Goal: Information Seeking & Learning: Learn about a topic

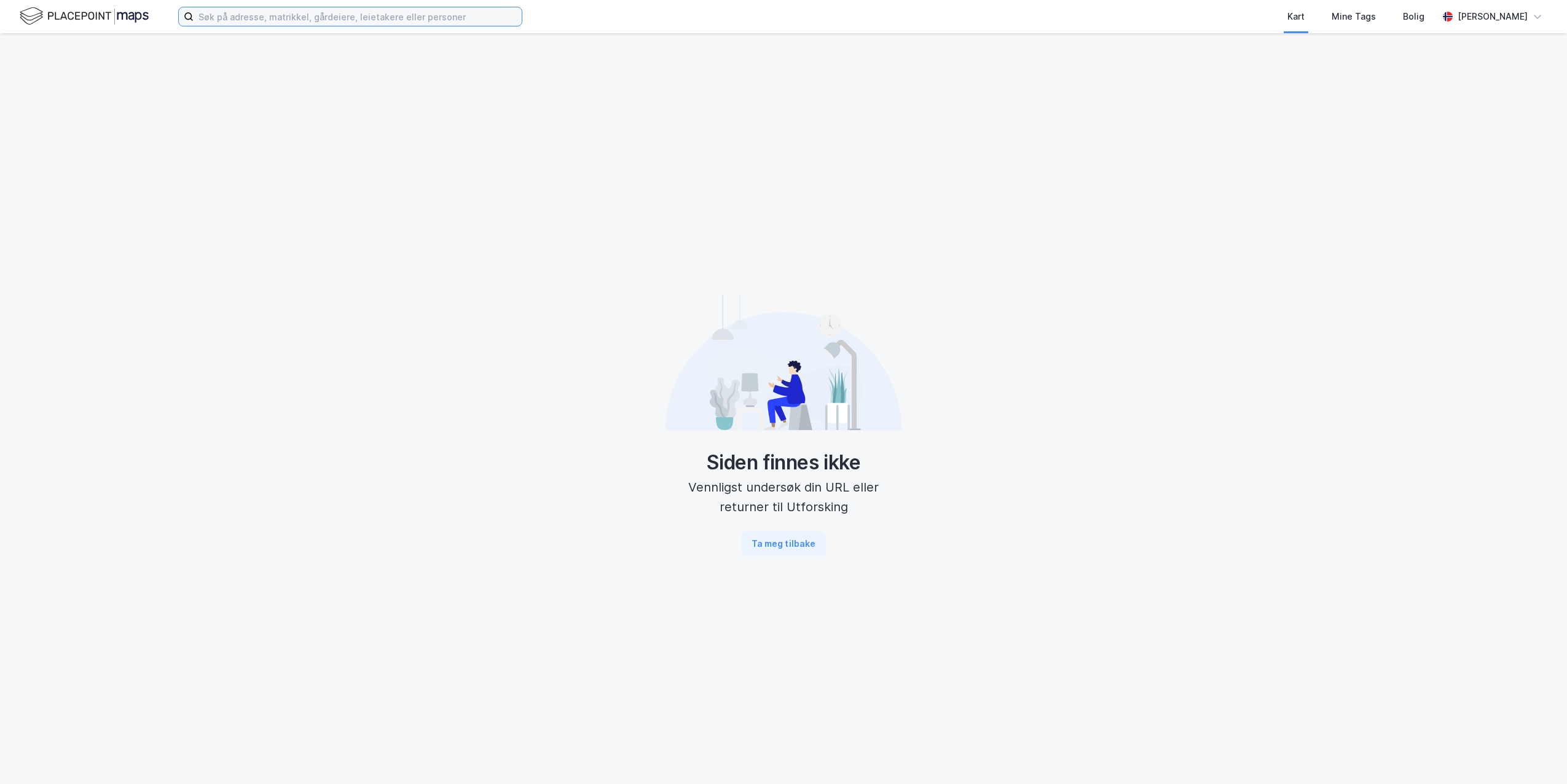
click at [319, 23] on input at bounding box center [358, 16] width 329 height 18
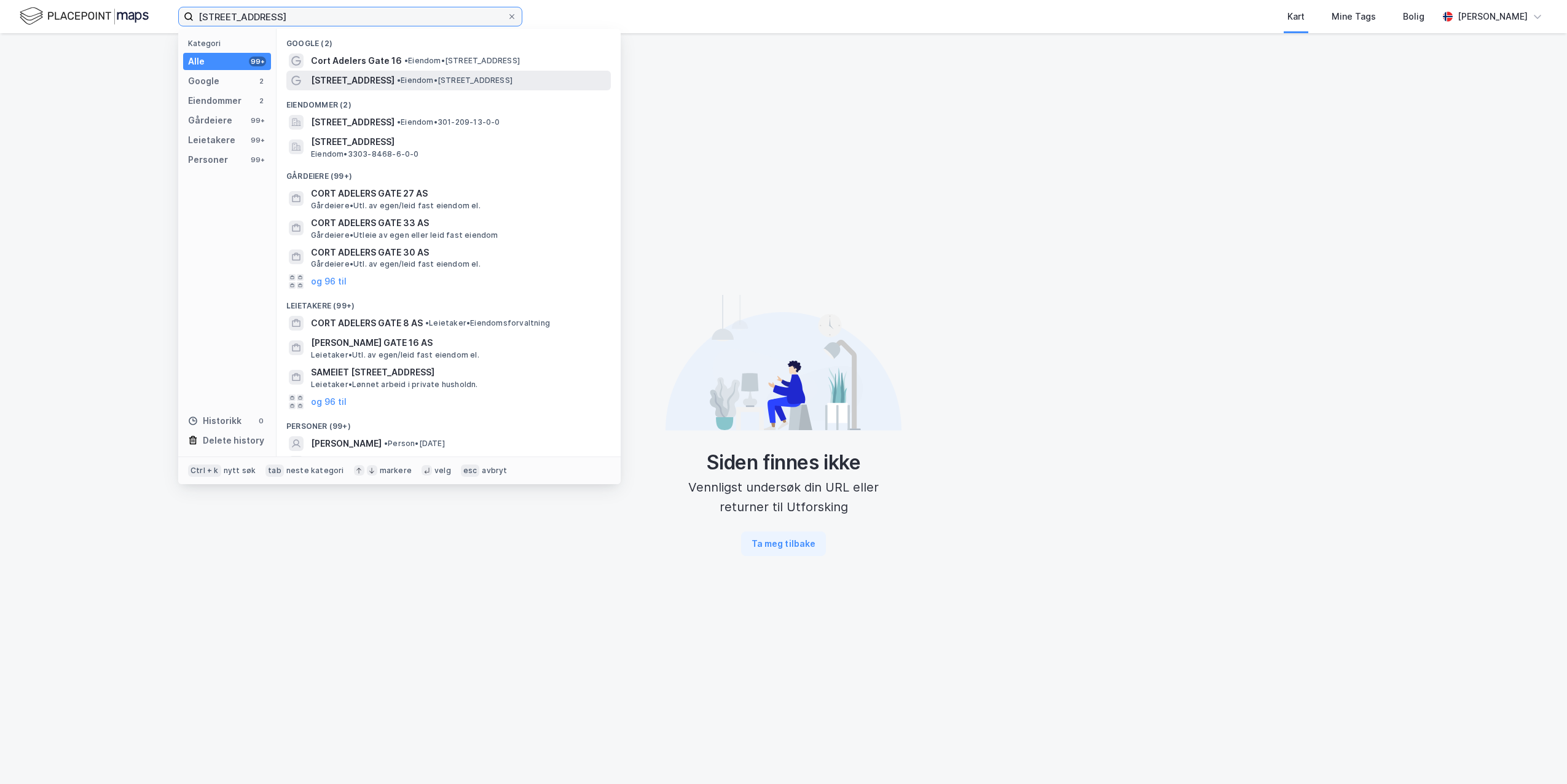
type input "cort adelers gate 16"
click at [371, 78] on span "Cort Adelers gate 16" at bounding box center [353, 81] width 84 height 15
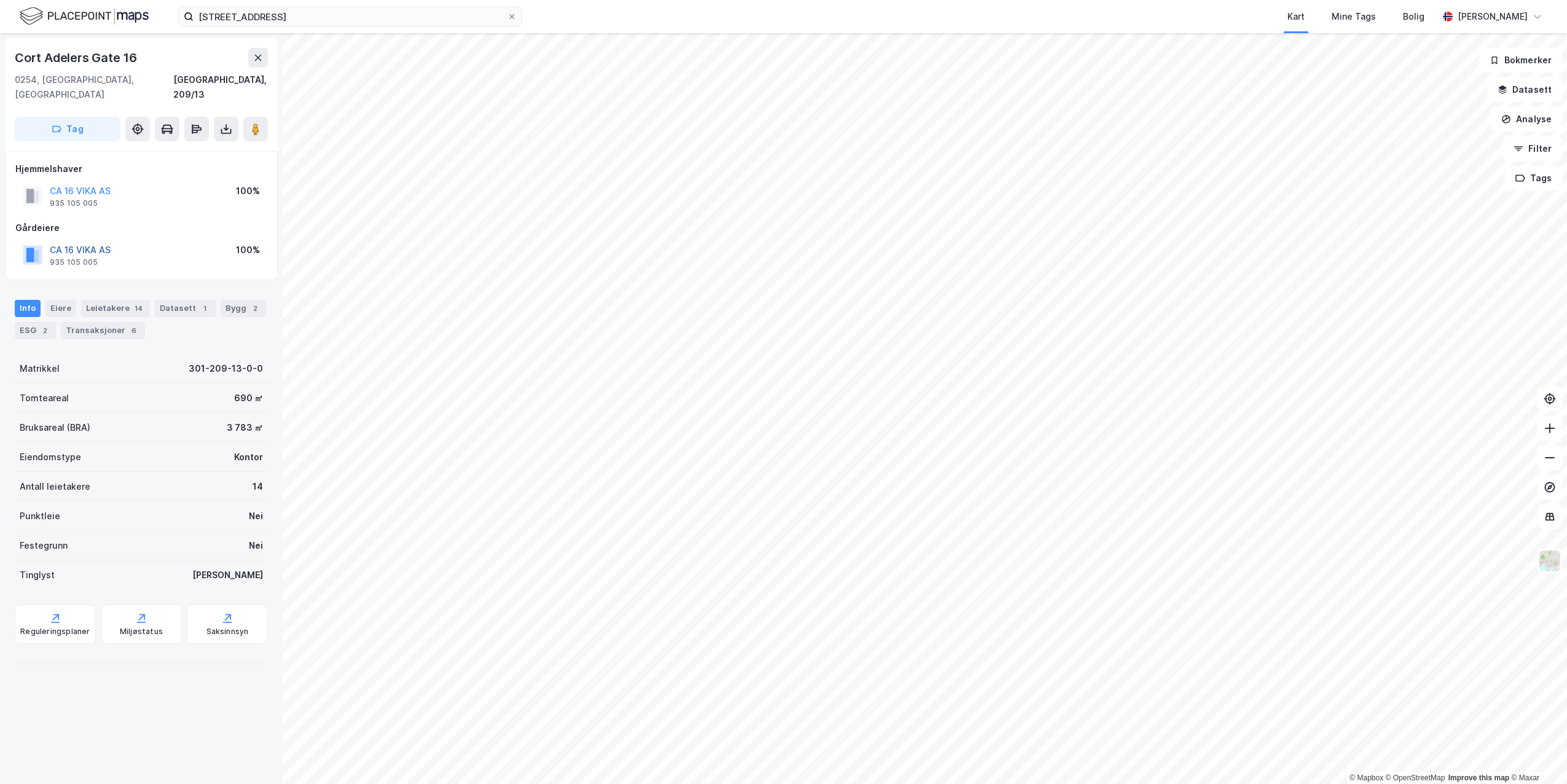
click at [0, 0] on button "CA 16 VIKA AS" at bounding box center [0, 0] width 0 height 0
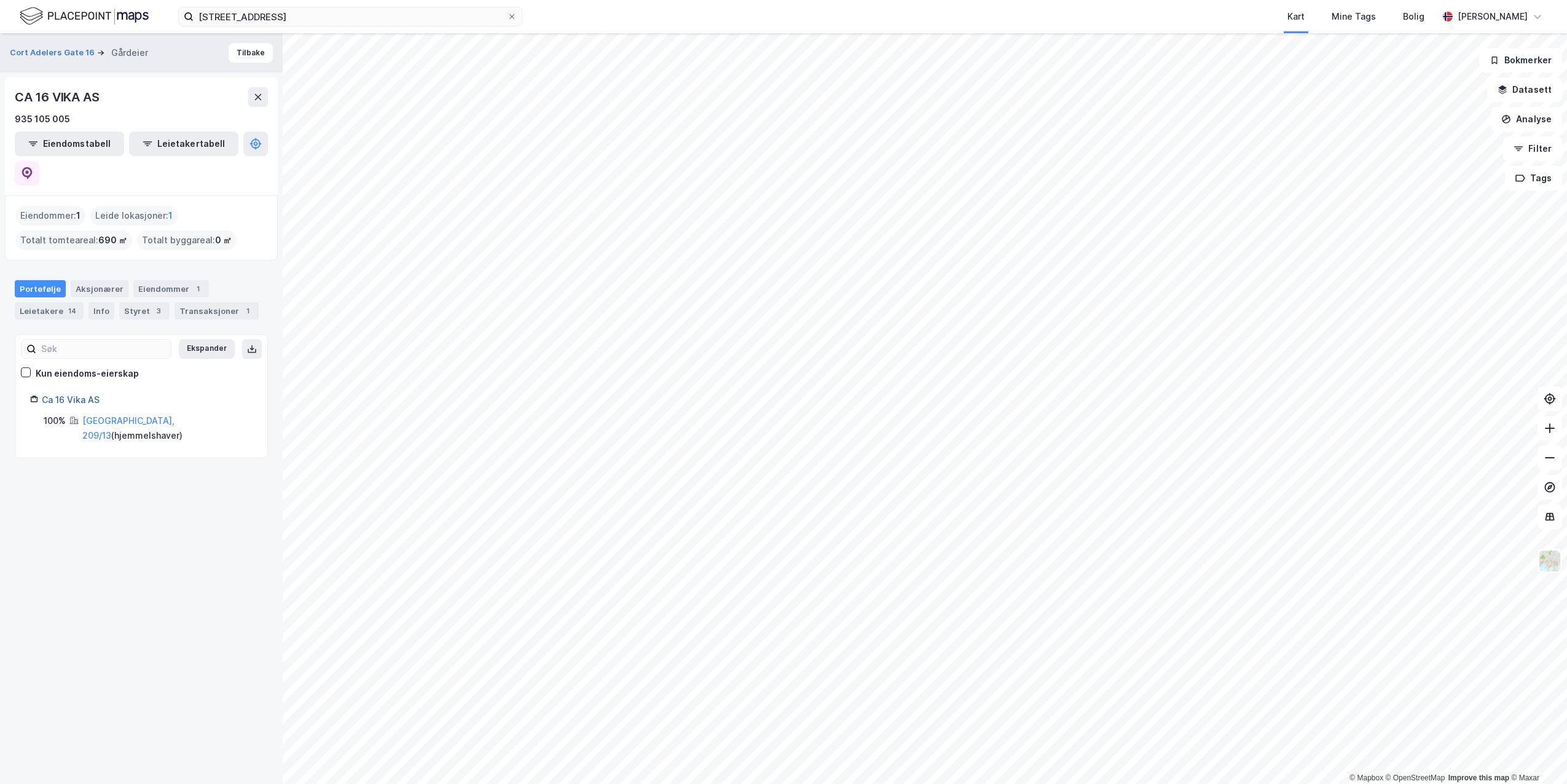
click at [78, 395] on link "Ca 16 Vika AS" at bounding box center [71, 400] width 57 height 10
click at [33, 167] on icon at bounding box center [27, 173] width 12 height 12
click at [77, 395] on link "Ca 16 Vika AS" at bounding box center [71, 400] width 57 height 10
click at [252, 64] on div "Cort Adelers Gate 16 Gårdeier Tilbake" at bounding box center [141, 53] width 283 height 39
click at [252, 60] on button "Tilbake" at bounding box center [251, 52] width 44 height 20
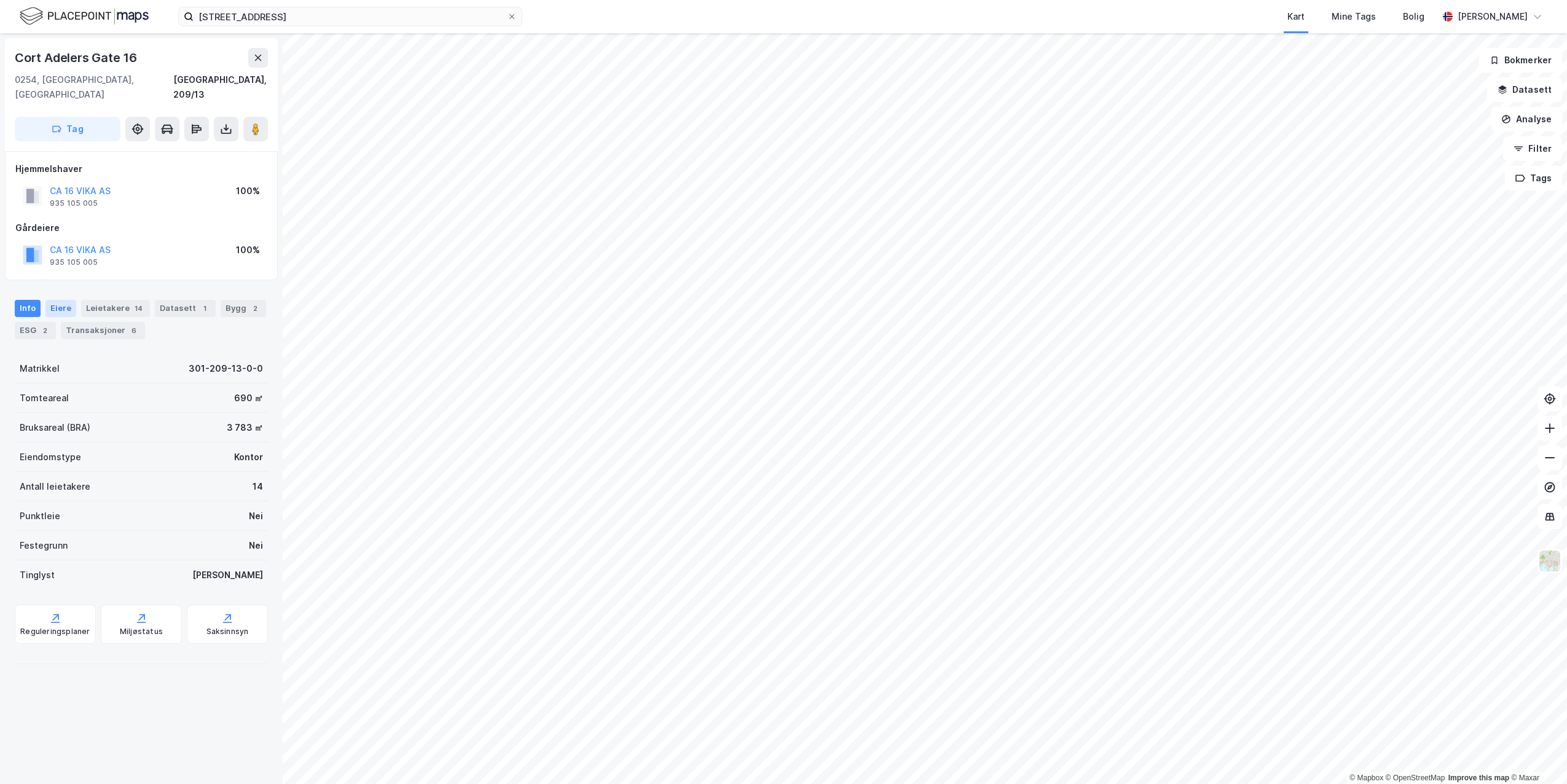
click at [68, 300] on div "Eiere" at bounding box center [61, 309] width 31 height 17
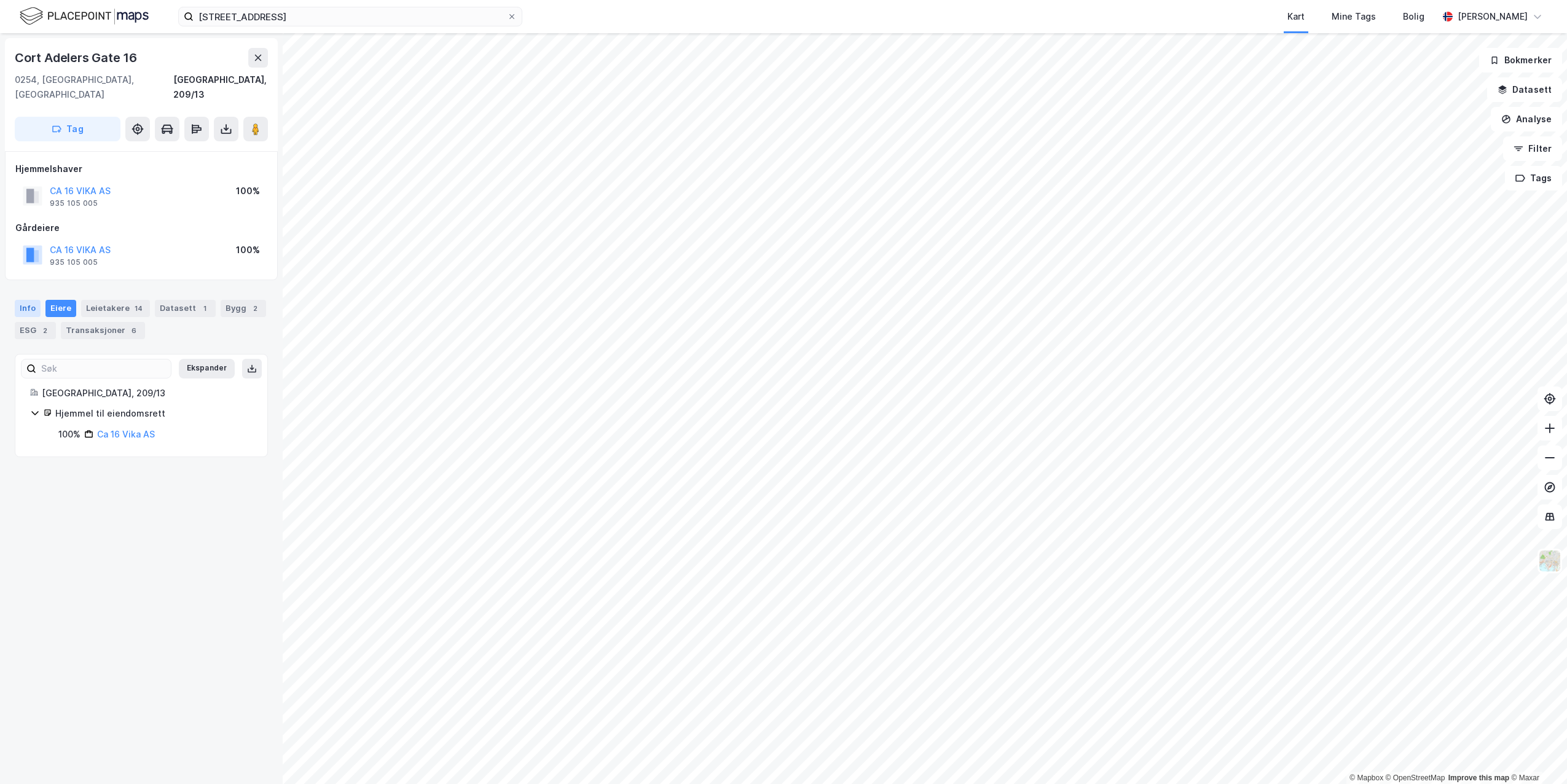
click at [31, 300] on div "Info" at bounding box center [28, 309] width 26 height 17
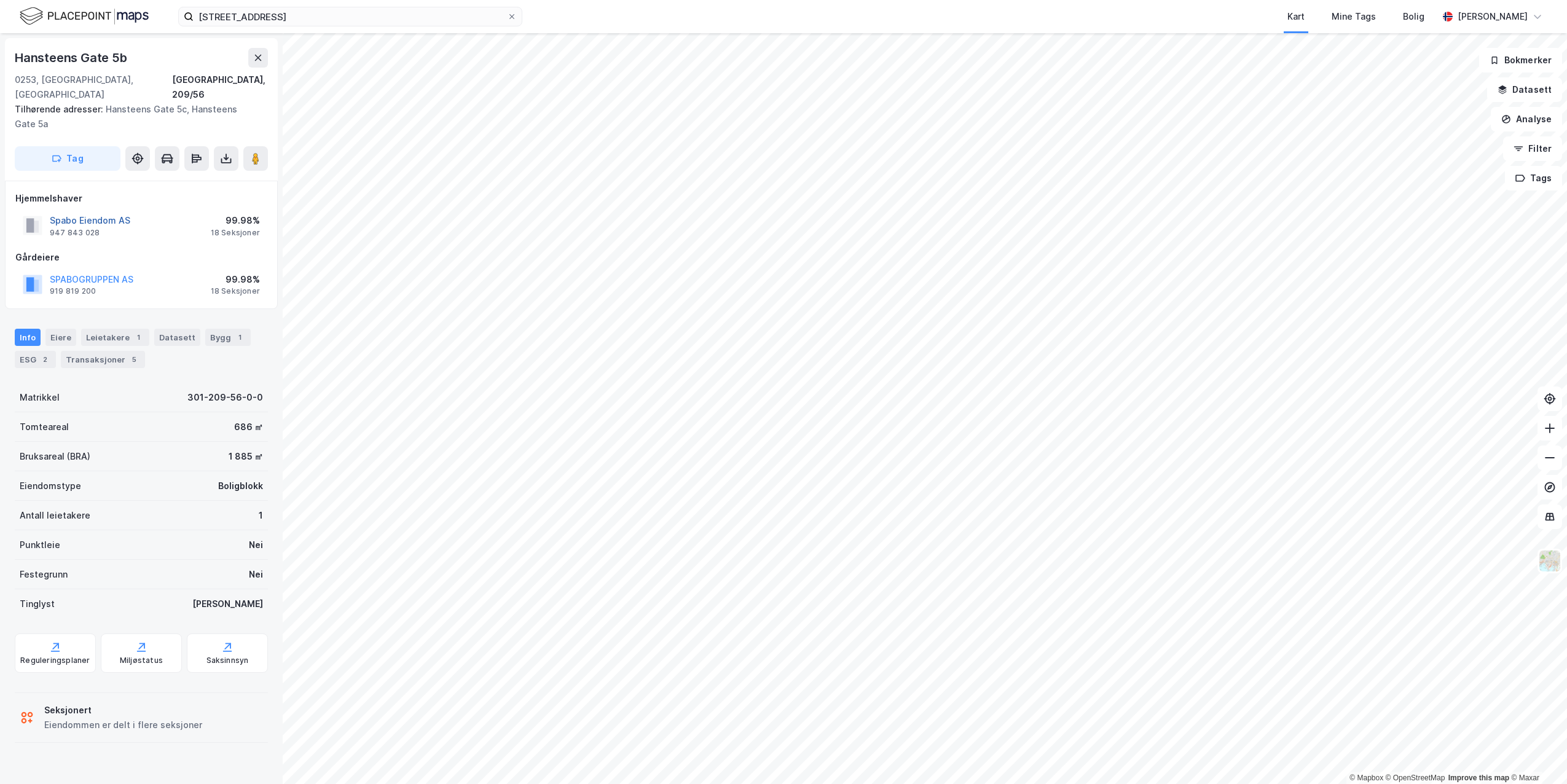
click at [0, 0] on button "Spabo Eiendom AS" at bounding box center [0, 0] width 0 height 0
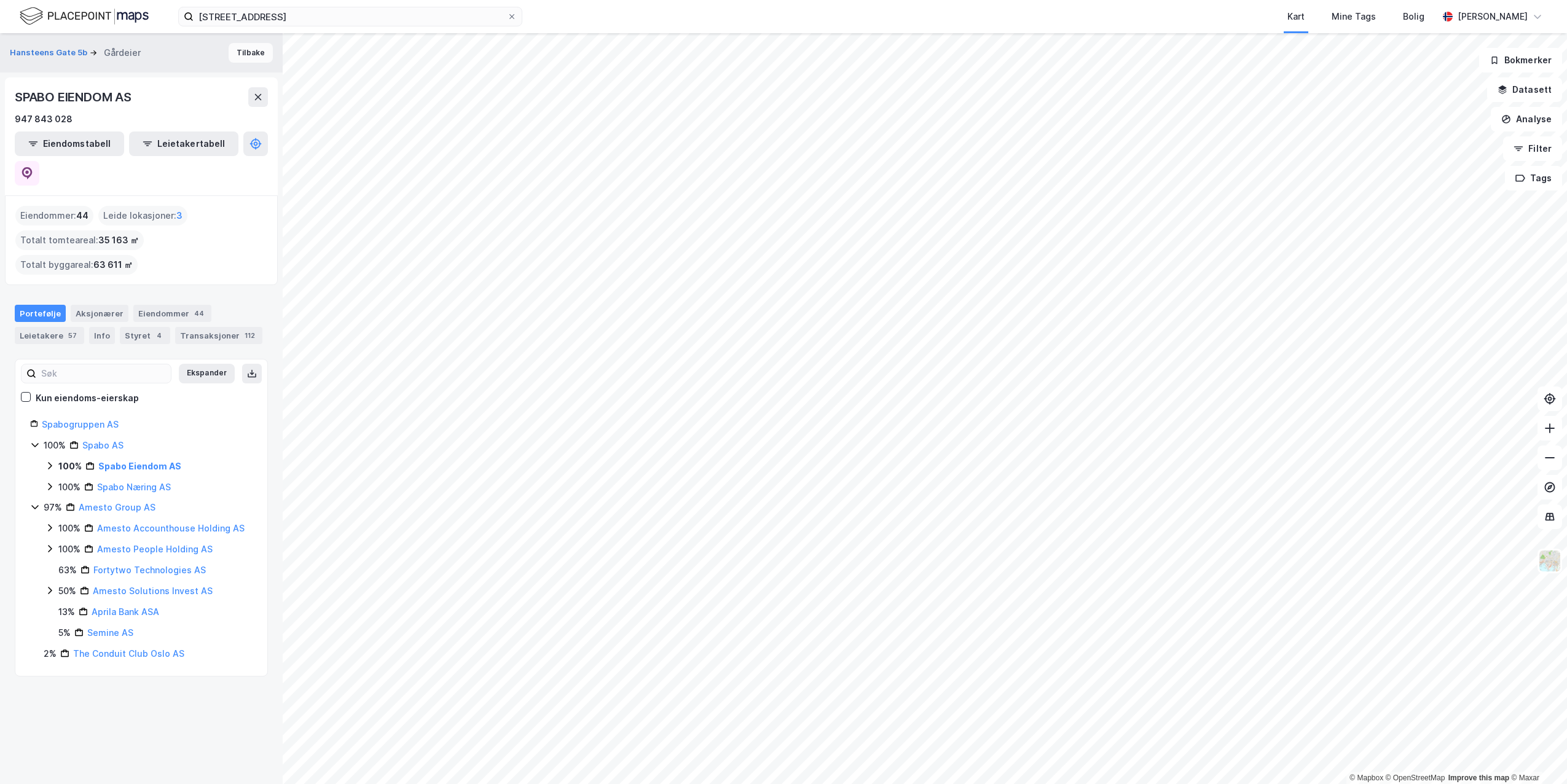
click at [233, 60] on button "Tilbake" at bounding box center [251, 52] width 44 height 20
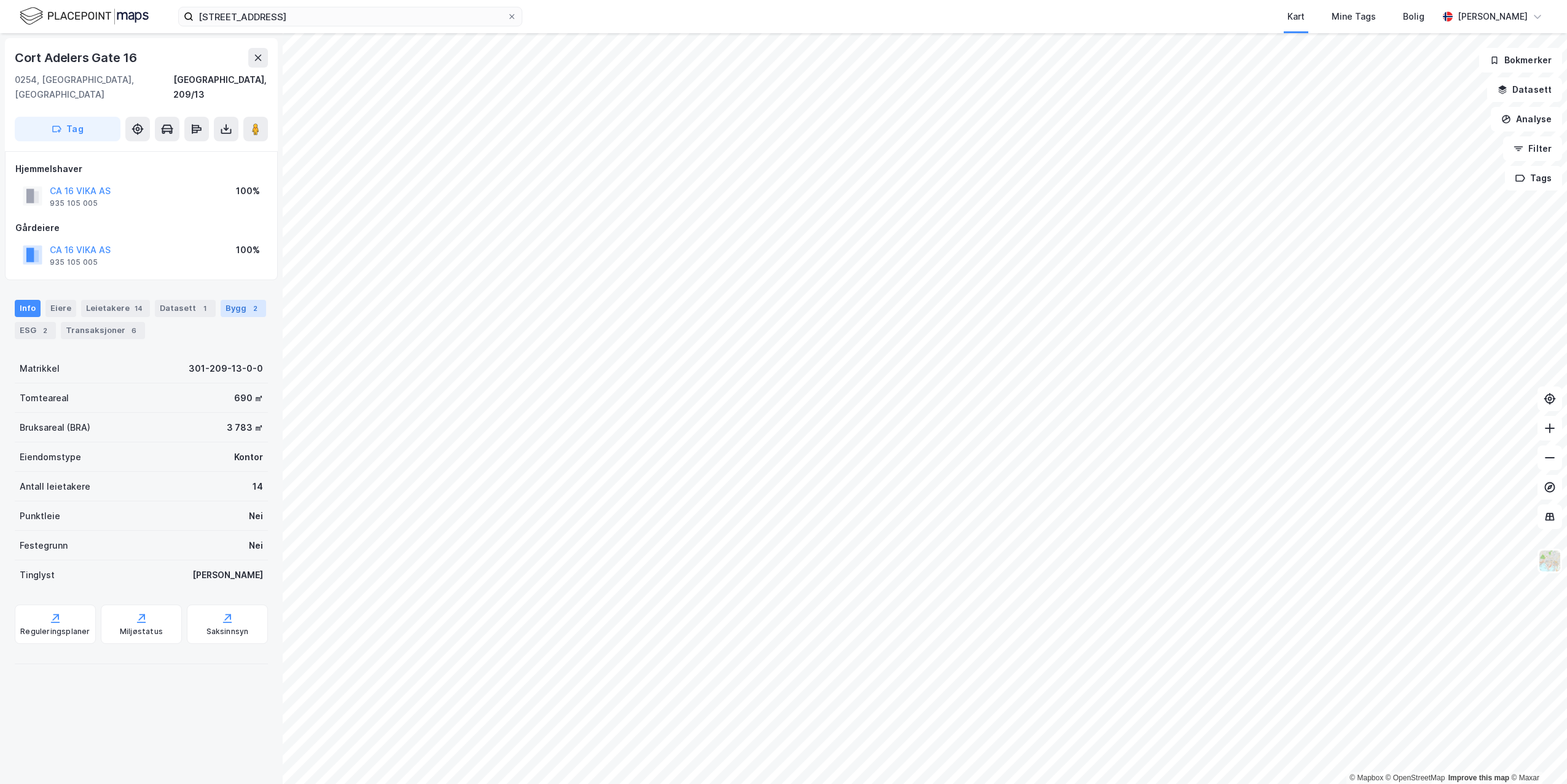
click at [225, 300] on div "Bygg 2" at bounding box center [243, 309] width 46 height 17
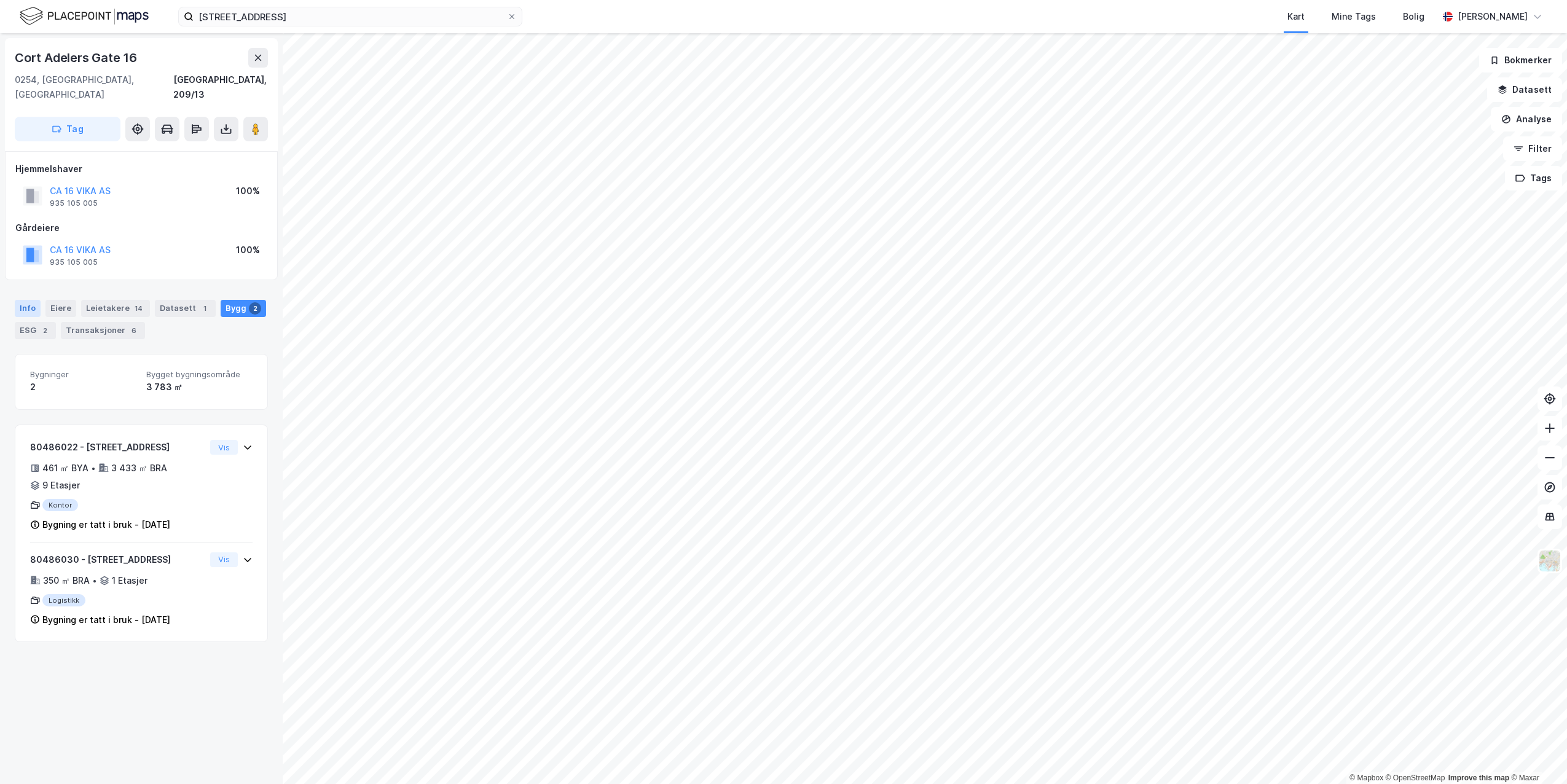
click at [23, 300] on div "Info" at bounding box center [28, 309] width 26 height 17
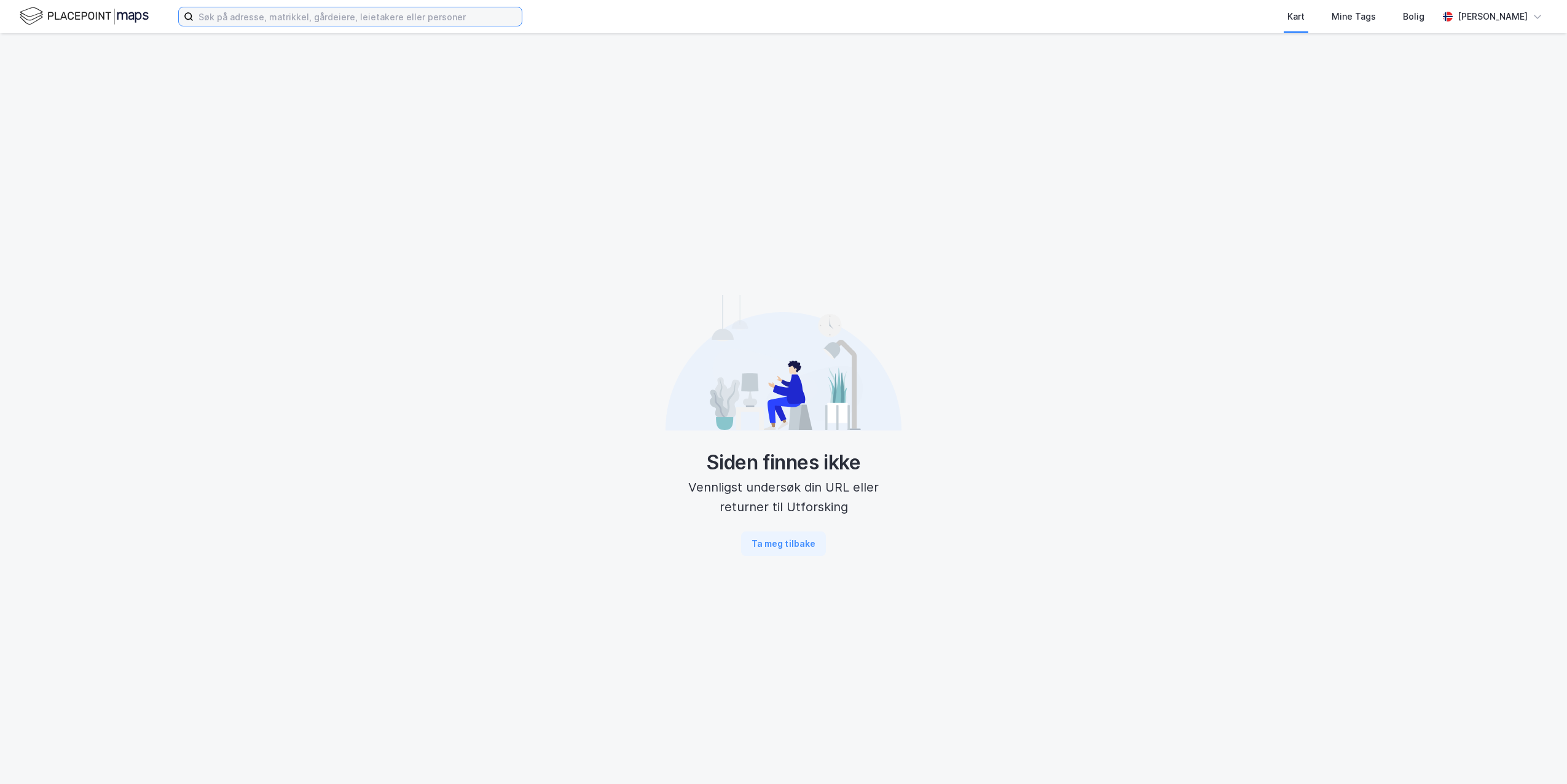
click at [313, 22] on input at bounding box center [358, 16] width 329 height 18
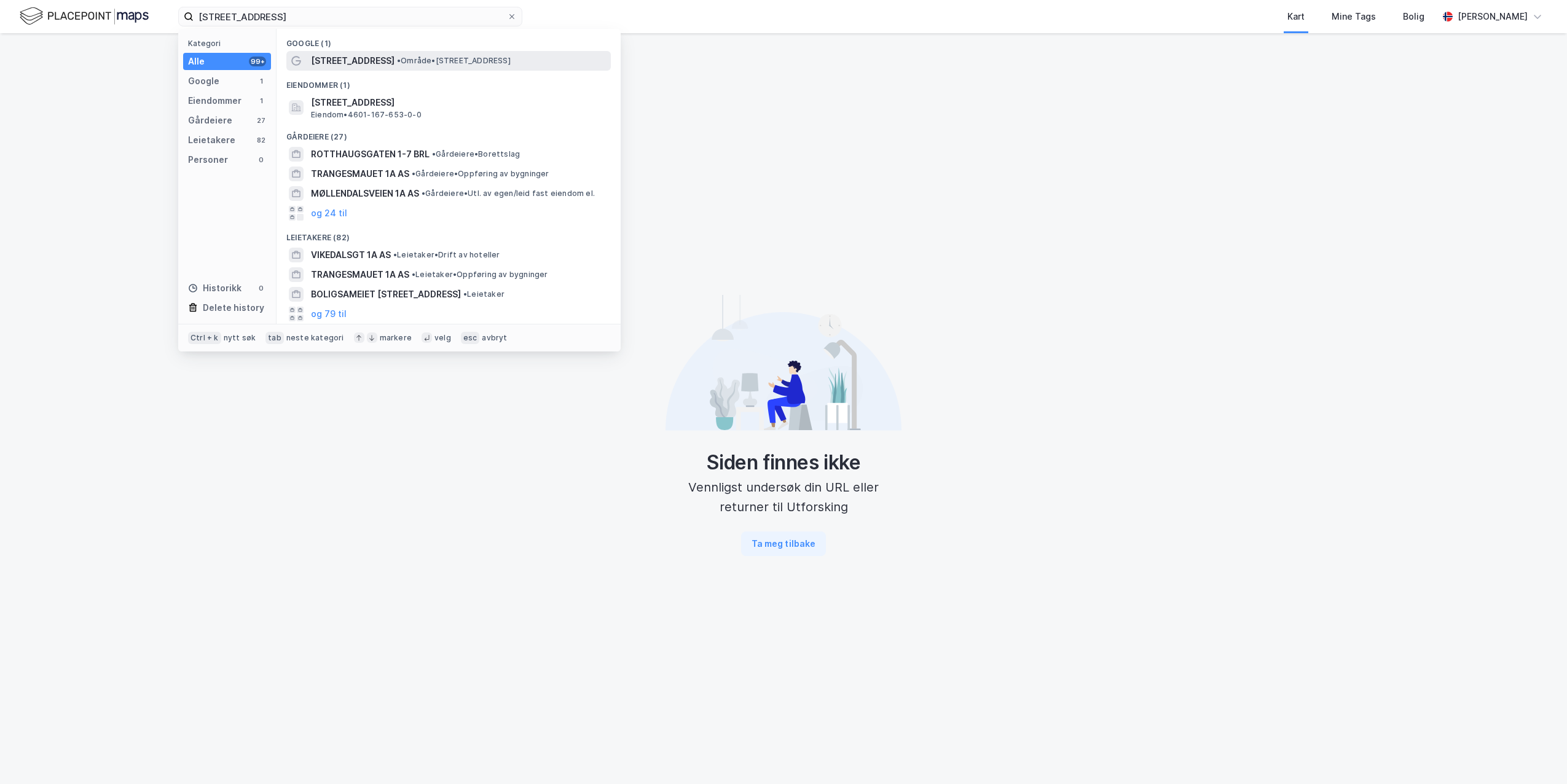
click at [339, 51] on div "Rotthaugsgaten 1A • Område • Rotthaugsgaten 1A, 5033 Bergen" at bounding box center [448, 60] width 324 height 20
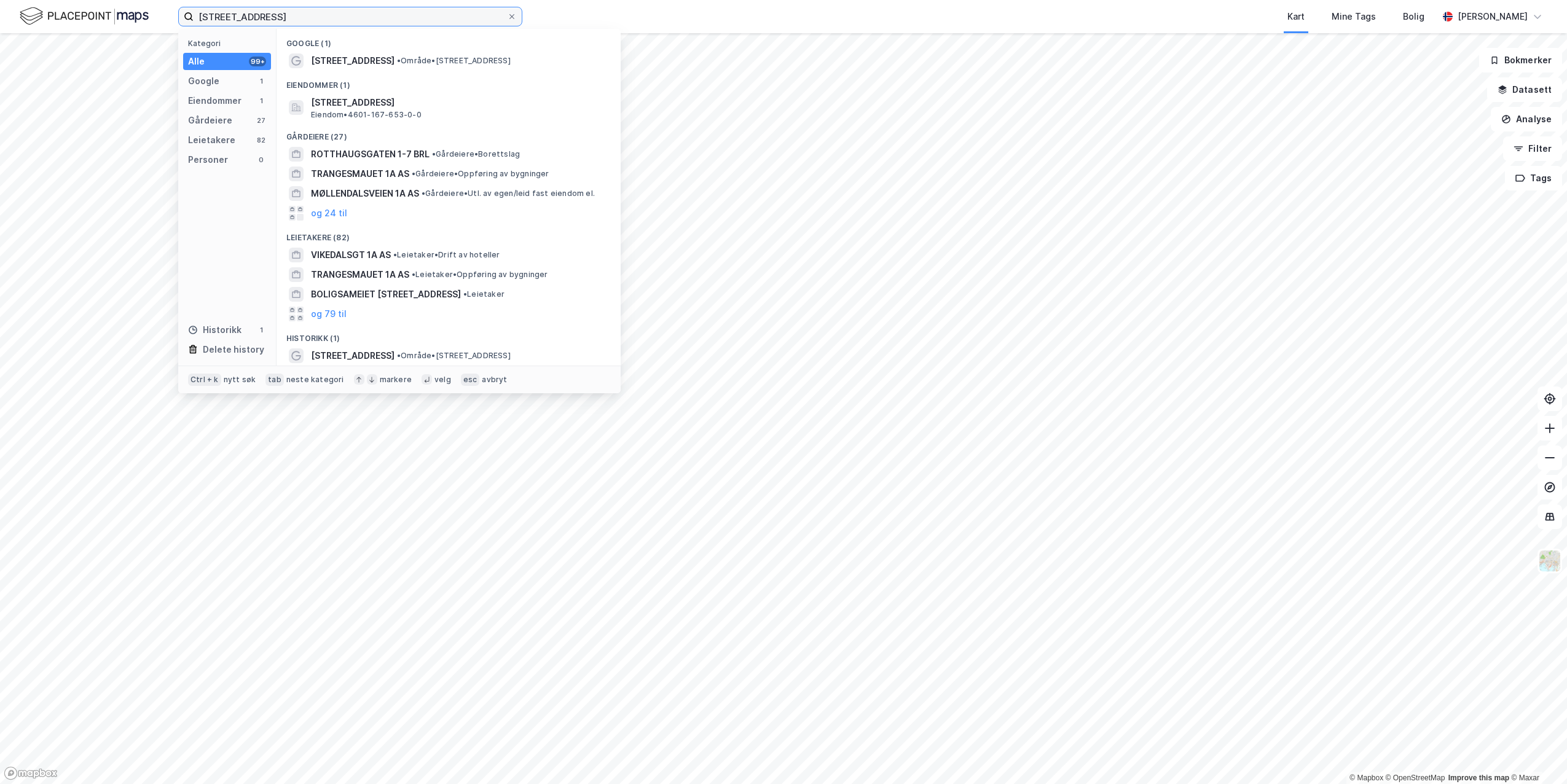
click at [312, 13] on input "rotthaugsgaten 1a" at bounding box center [350, 16] width 313 height 18
click at [342, 115] on span "Eiendom • 4601-167-653-0-0" at bounding box center [366, 115] width 110 height 10
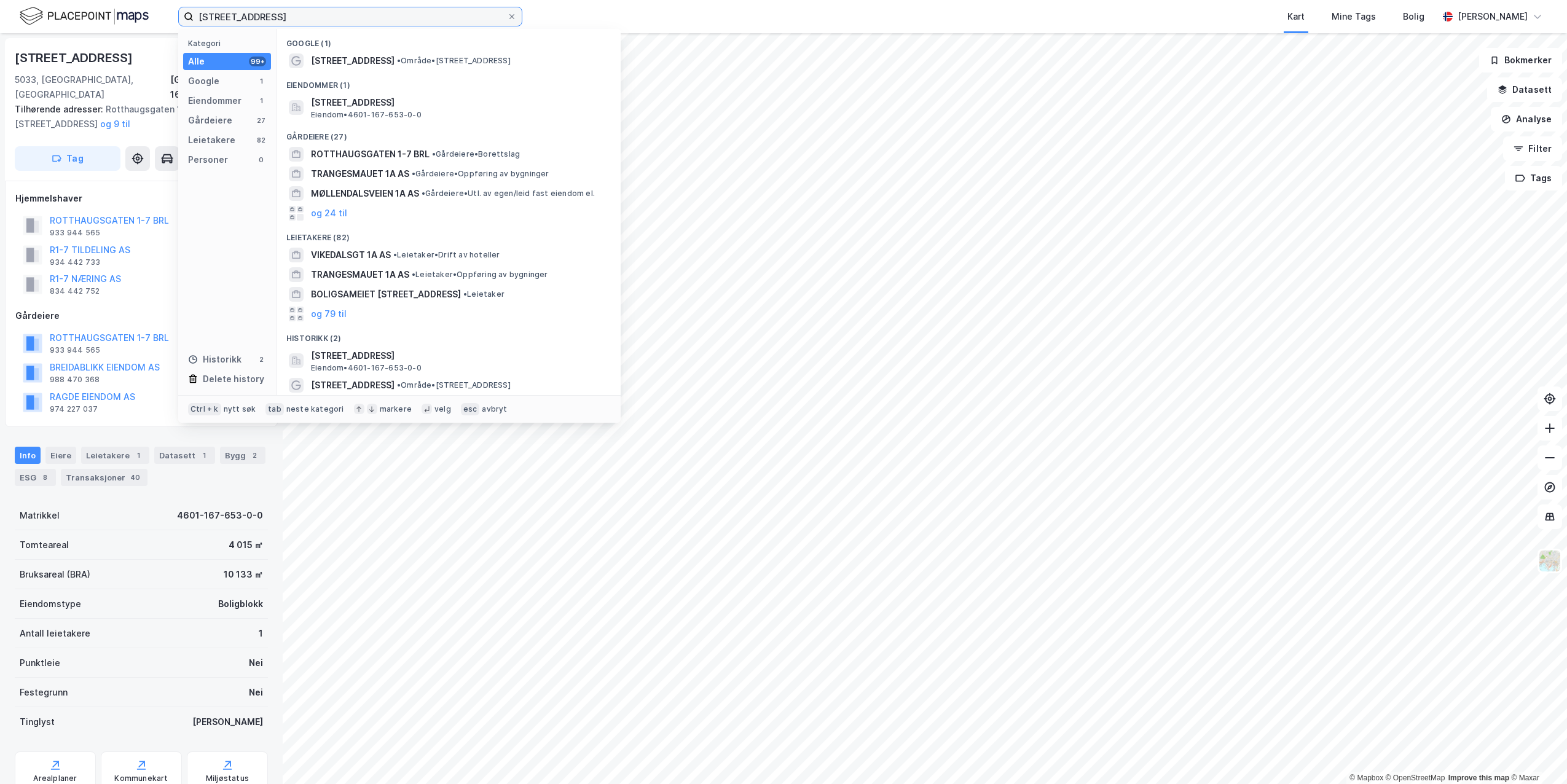
drag, startPoint x: 332, startPoint y: 17, endPoint x: 59, endPoint y: 0, distance: 273.5
click at [68, 2] on div "rotthaugsgaten 1a Kategori Alle 99+ Google 1 Eiendommer 1 Gårdeiere 27 Leietake…" at bounding box center [784, 17] width 1567 height 33
paste input "[STREET_ADDRESS]"
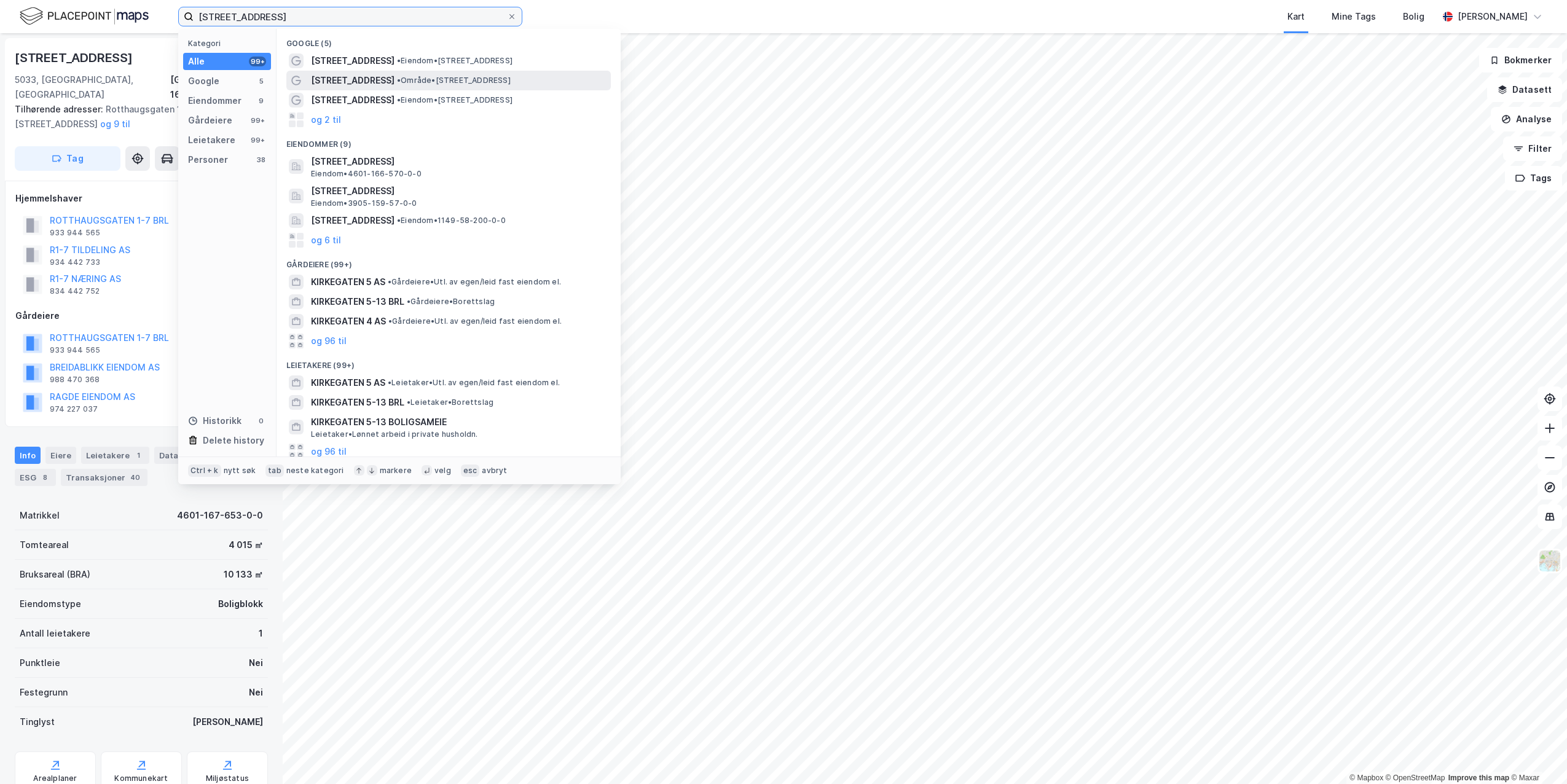
type input "[STREET_ADDRESS]"
click at [337, 80] on span "[STREET_ADDRESS]" at bounding box center [353, 81] width 84 height 15
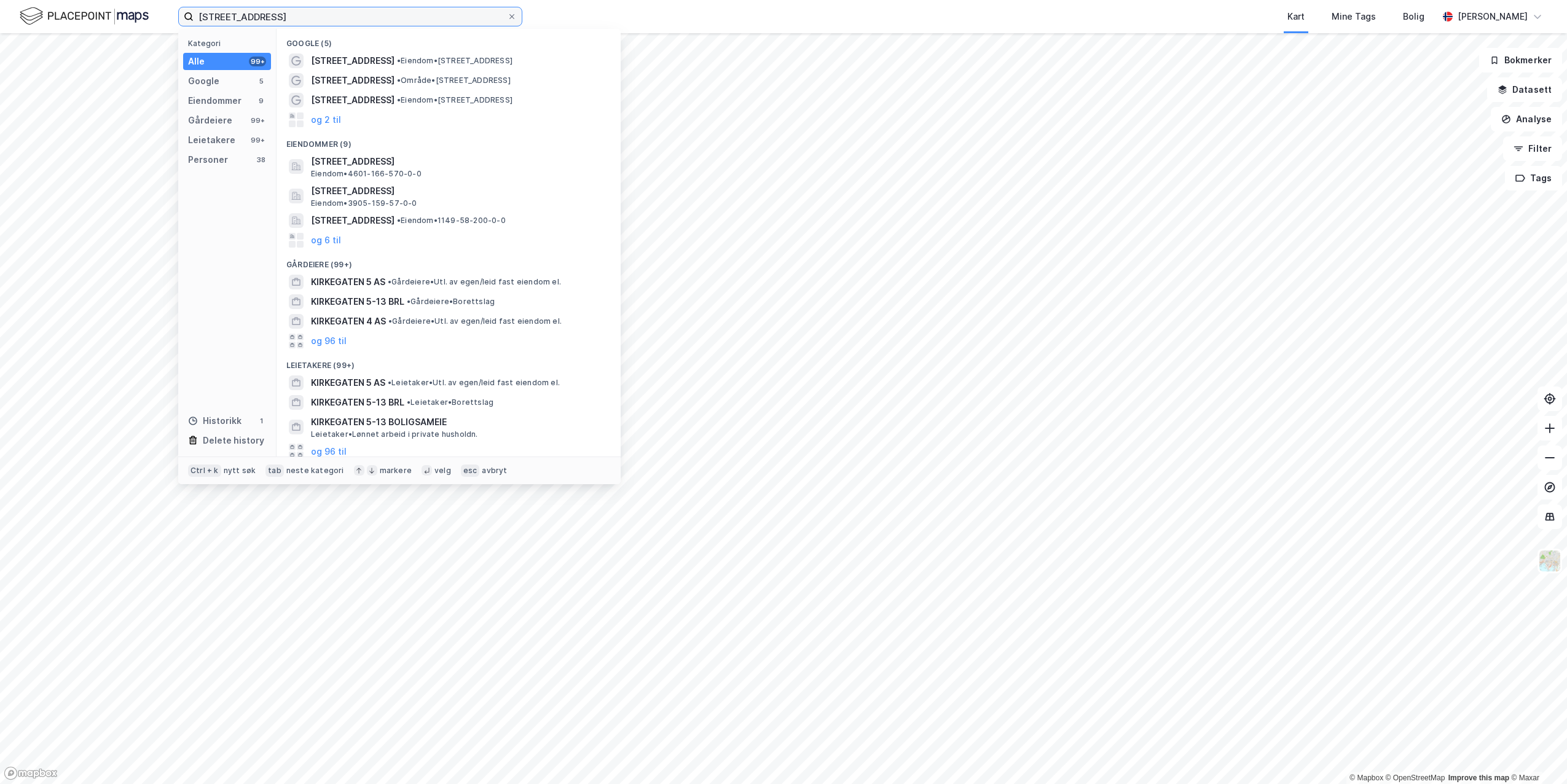
click at [267, 14] on input "[STREET_ADDRESS]" at bounding box center [350, 16] width 313 height 18
click at [368, 194] on span "[STREET_ADDRESS]" at bounding box center [459, 191] width 295 height 15
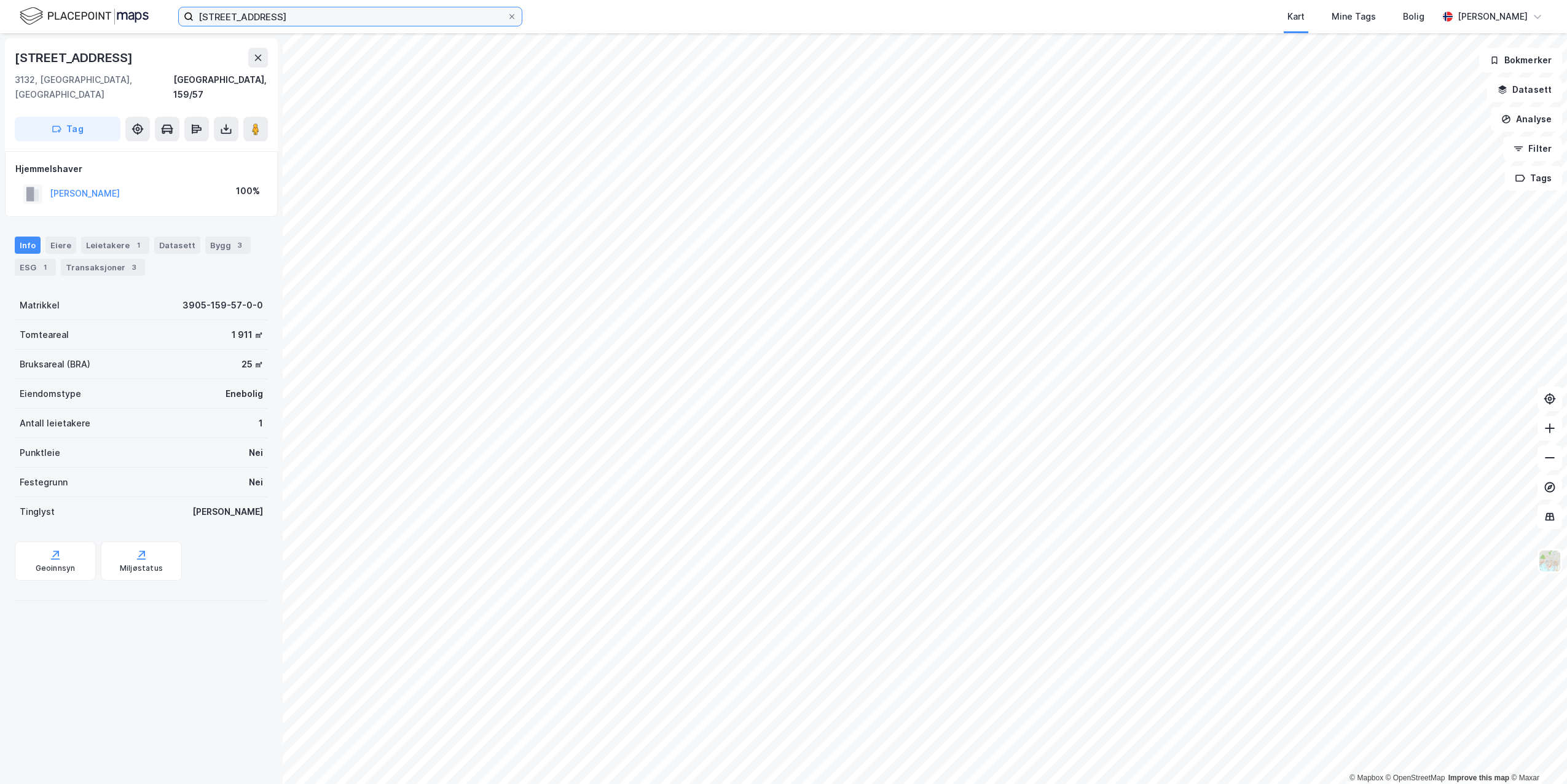
click at [264, 12] on input "[STREET_ADDRESS]" at bounding box center [350, 16] width 313 height 18
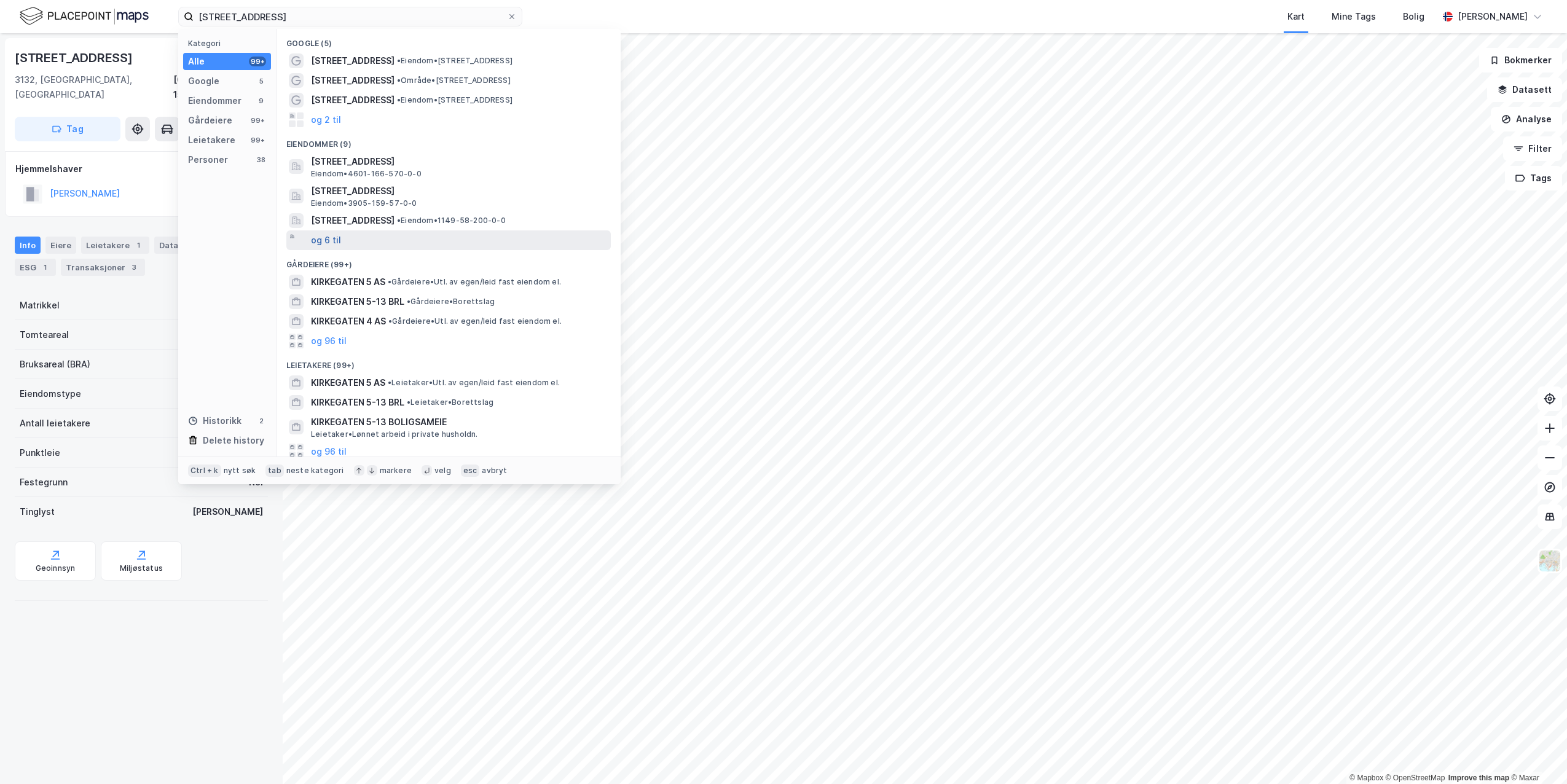
click at [321, 243] on button "og 6 til" at bounding box center [326, 240] width 30 height 15
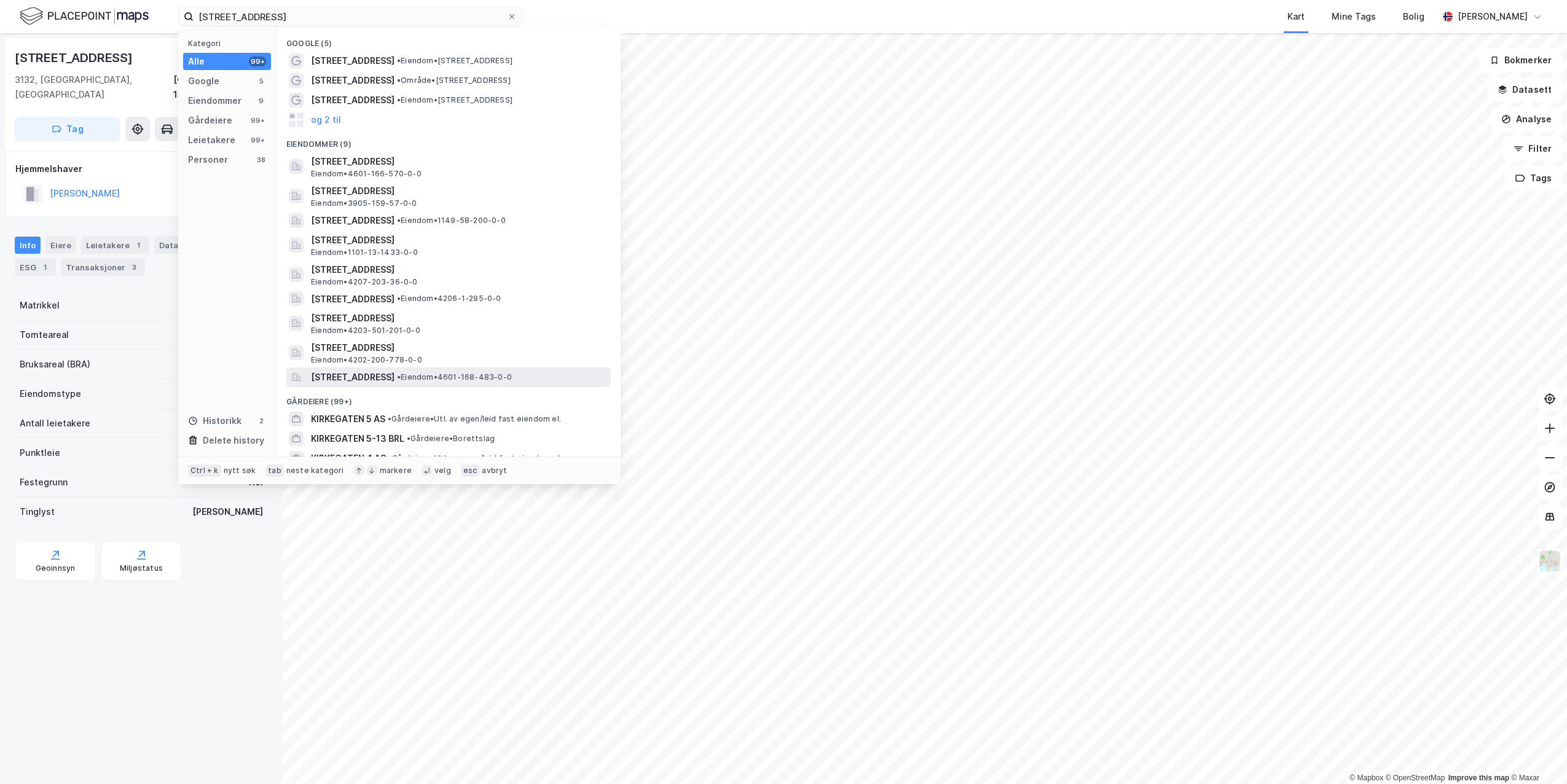
click at [395, 380] on span "[STREET_ADDRESS]" at bounding box center [353, 377] width 84 height 15
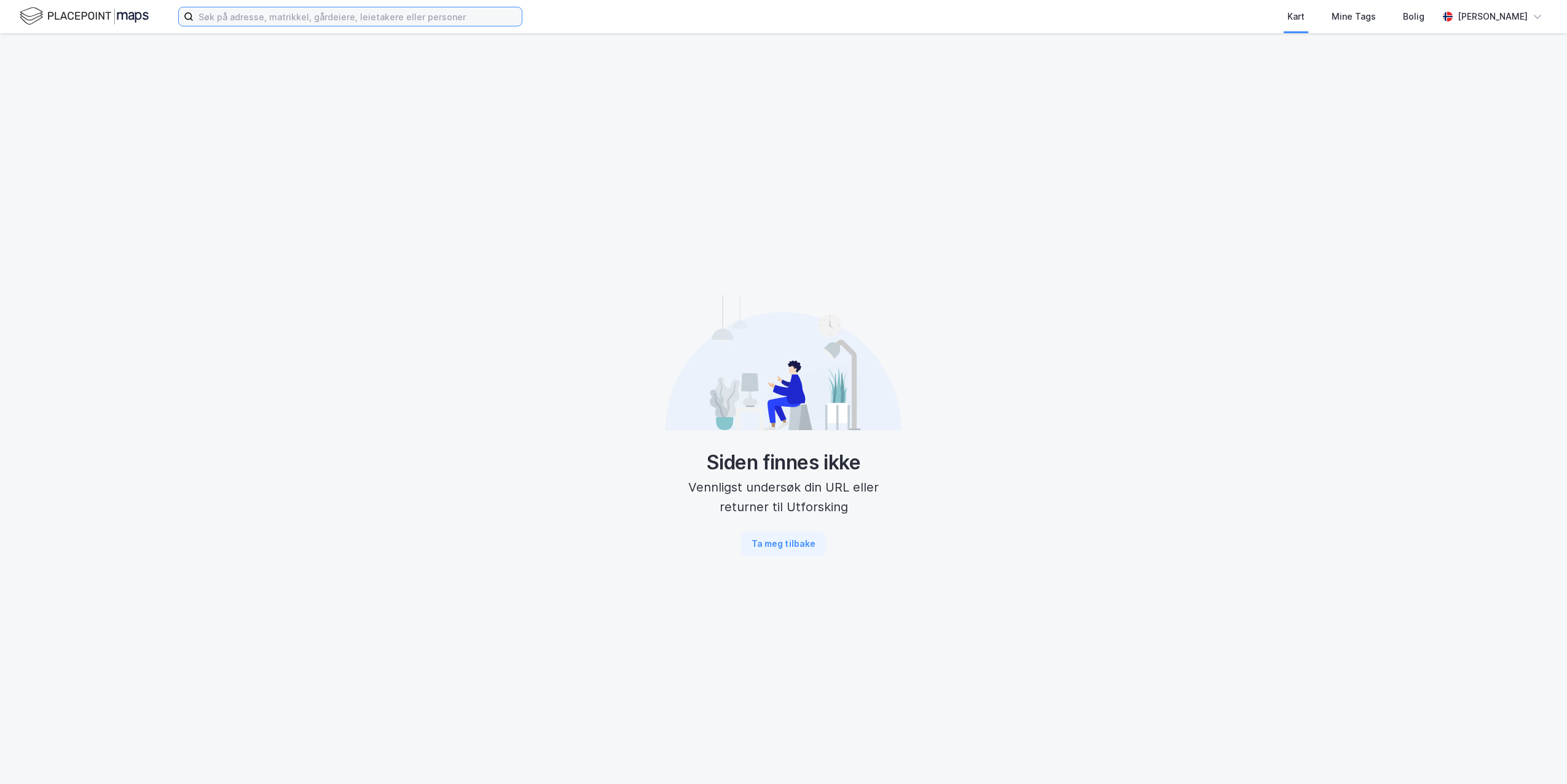
click at [353, 23] on input at bounding box center [358, 16] width 329 height 18
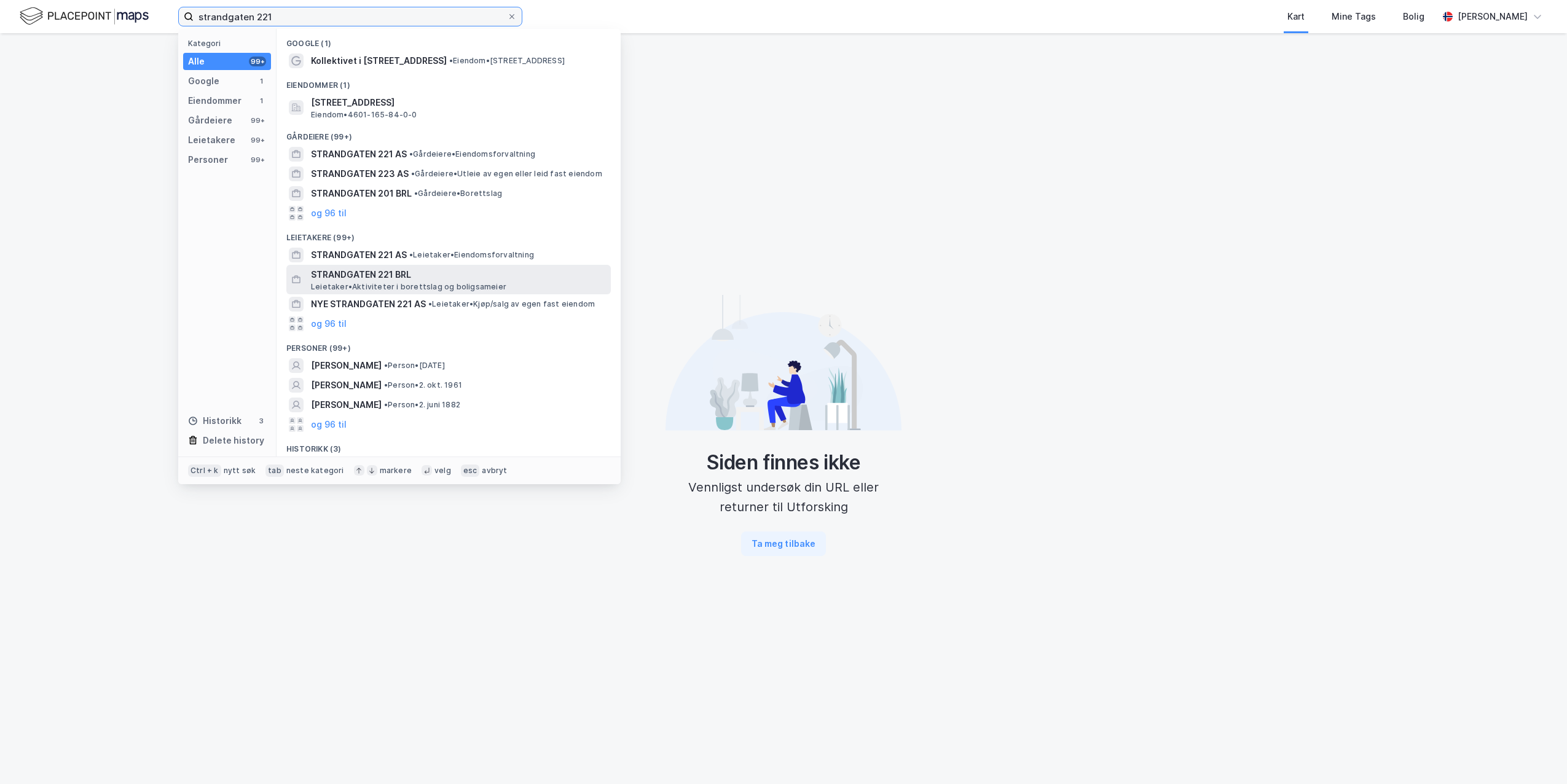
type input "strandgaten 221"
click at [339, 286] on span "Leietaker • Aktiviteter i borettslag og boligsameier" at bounding box center [408, 287] width 196 height 10
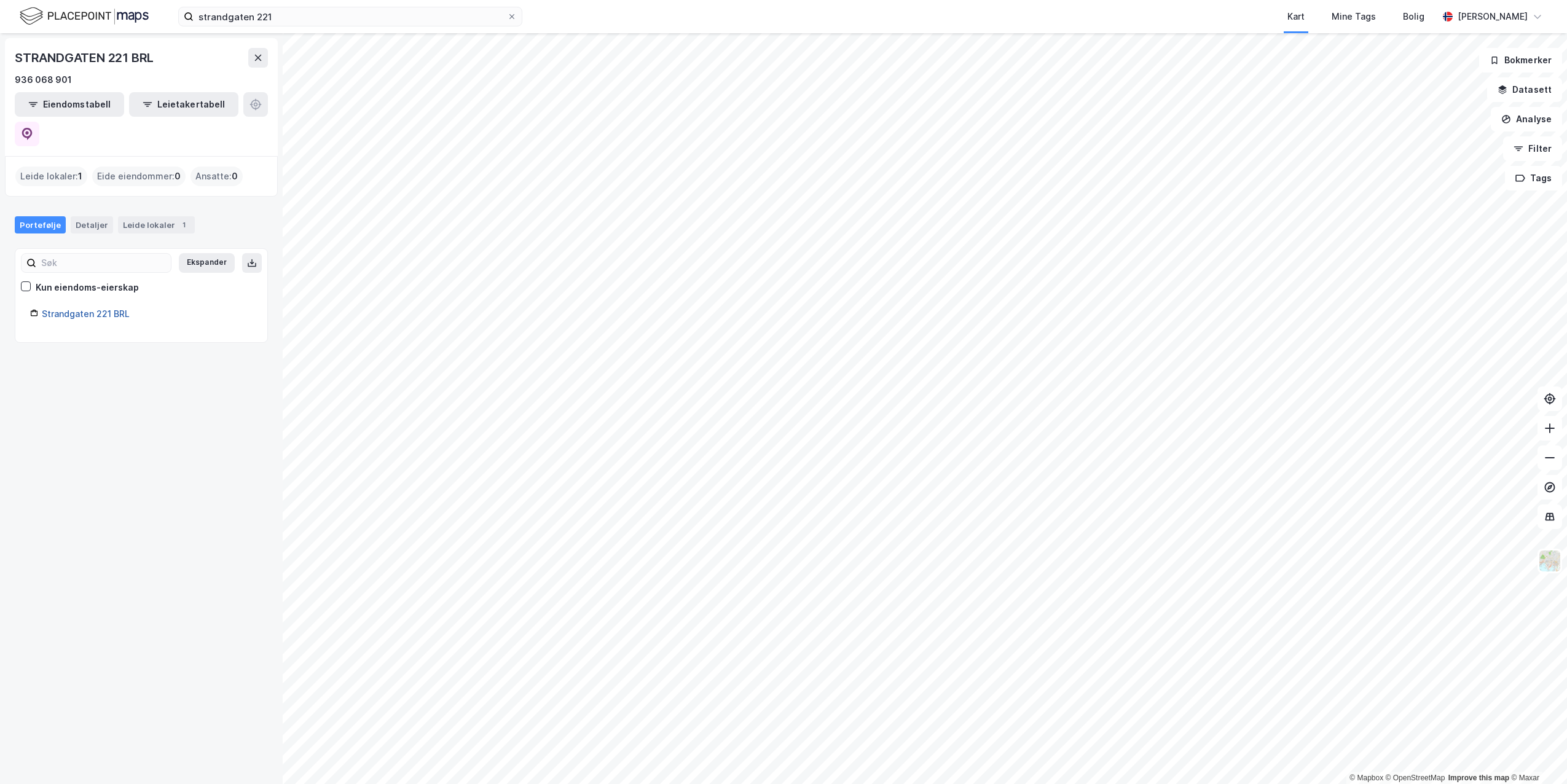
click at [84, 308] on link "Strandgaten 221 BRL" at bounding box center [86, 313] width 88 height 10
click at [78, 307] on div "Strandgaten 221 BRL" at bounding box center [141, 317] width 222 height 21
click at [81, 308] on link "Strandgaten 221 BRL" at bounding box center [86, 313] width 88 height 10
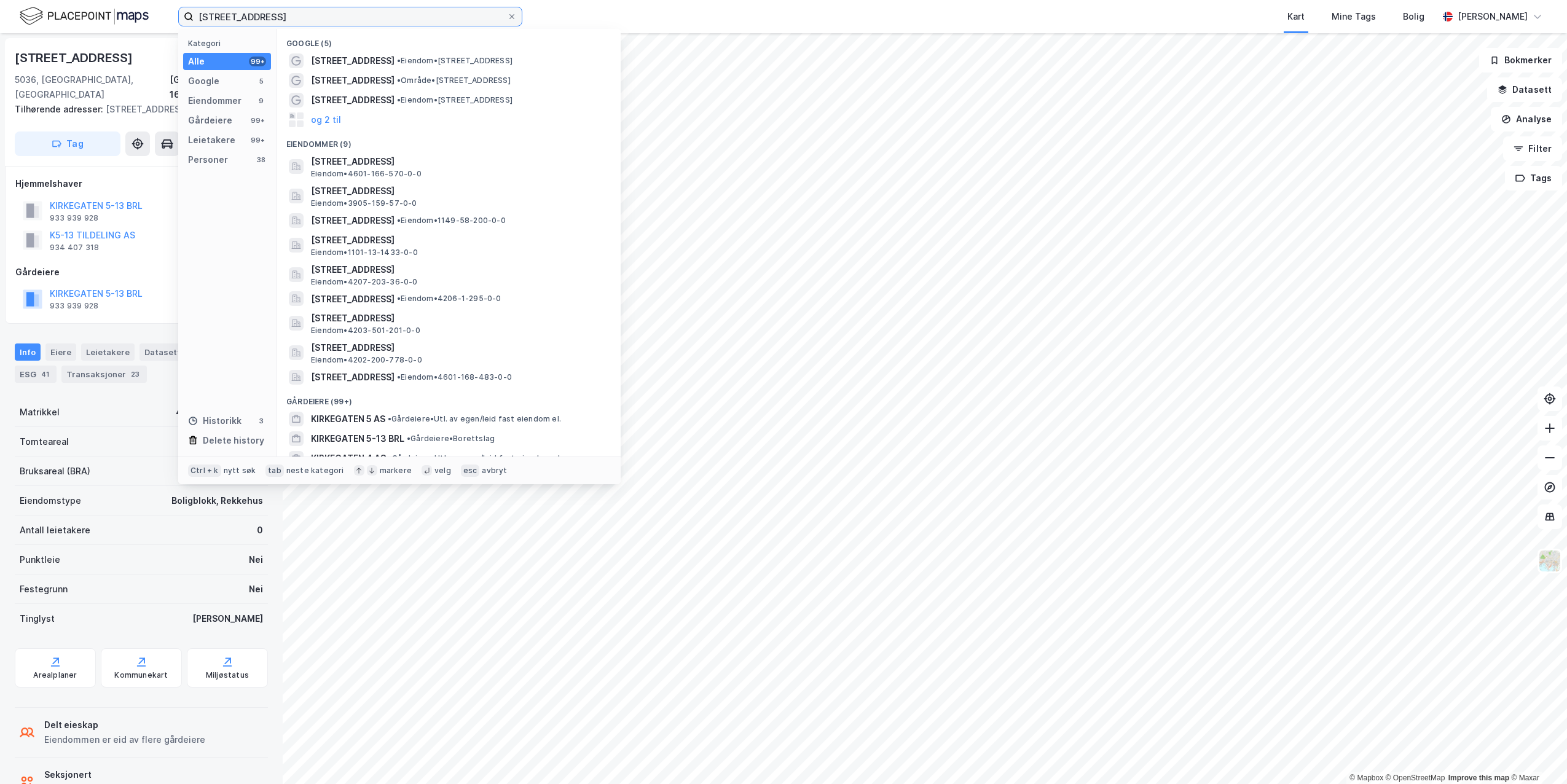
drag, startPoint x: 259, startPoint y: 16, endPoint x: 14, endPoint y: 1, distance: 245.5
click at [14, 1] on div "[STREET_ADDRESS] Kategori Alle 99+ Google 5 Eiendommer 9 Gårdeiere 99+ Leietake…" at bounding box center [784, 17] width 1567 height 33
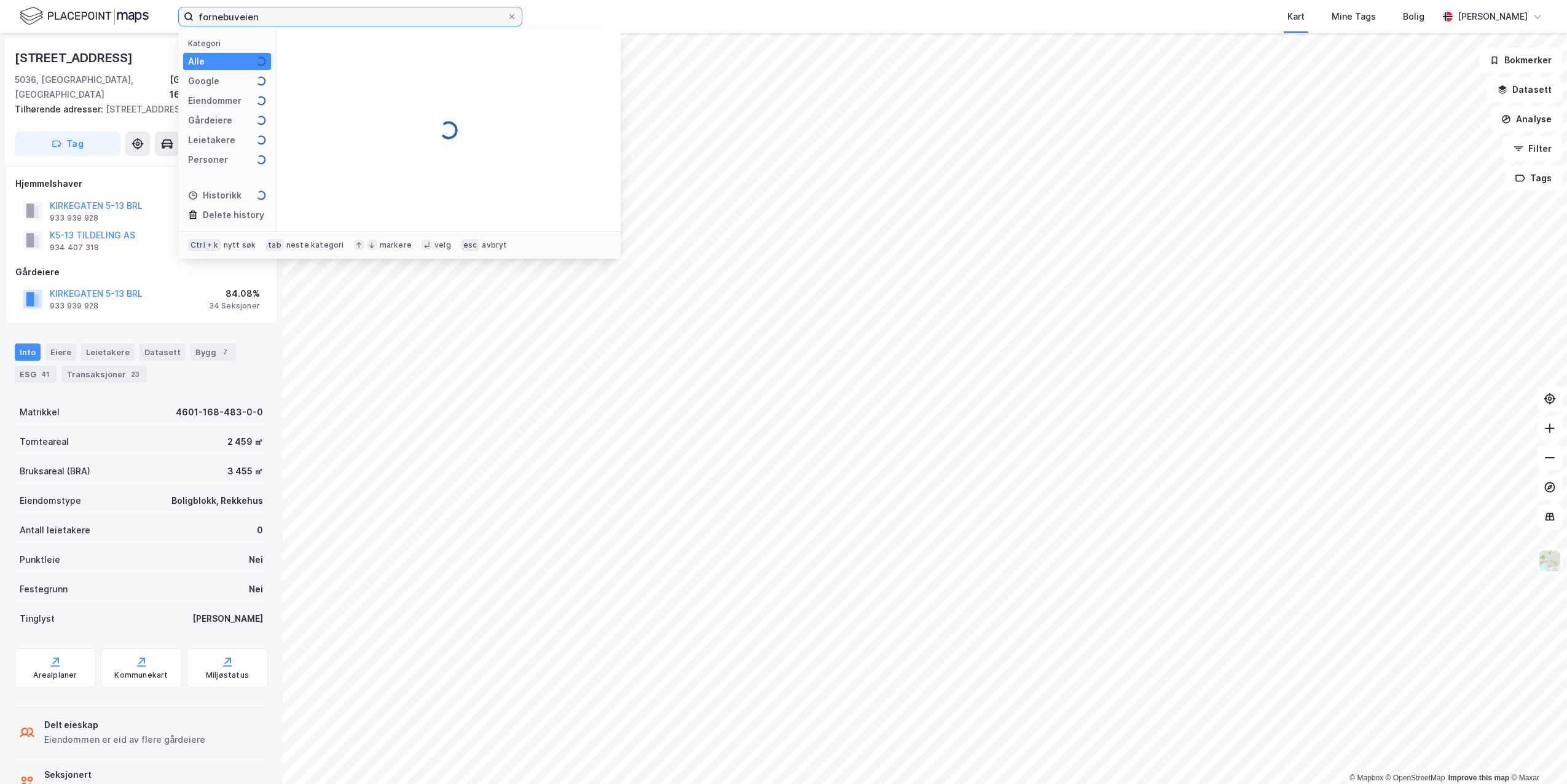
type input "fornebuveien"
